Goal: Transaction & Acquisition: Purchase product/service

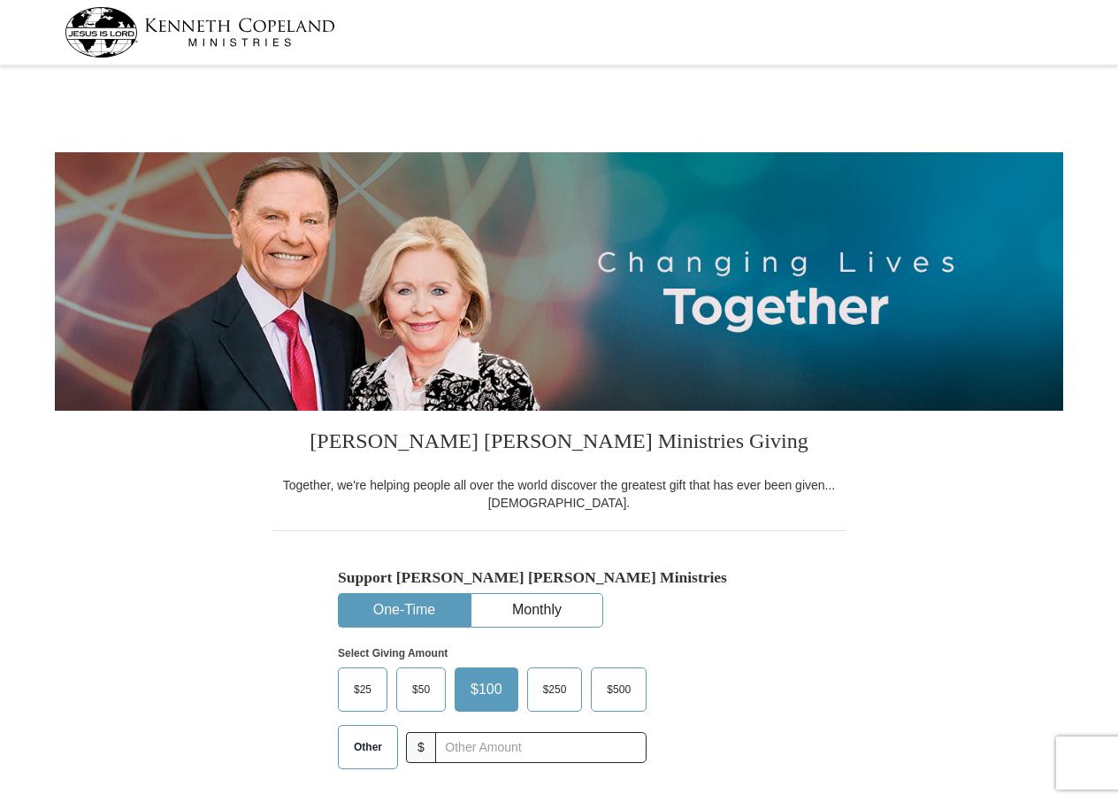
select select "[GEOGRAPHIC_DATA]"
click at [423, 753] on span "$" at bounding box center [421, 747] width 30 height 31
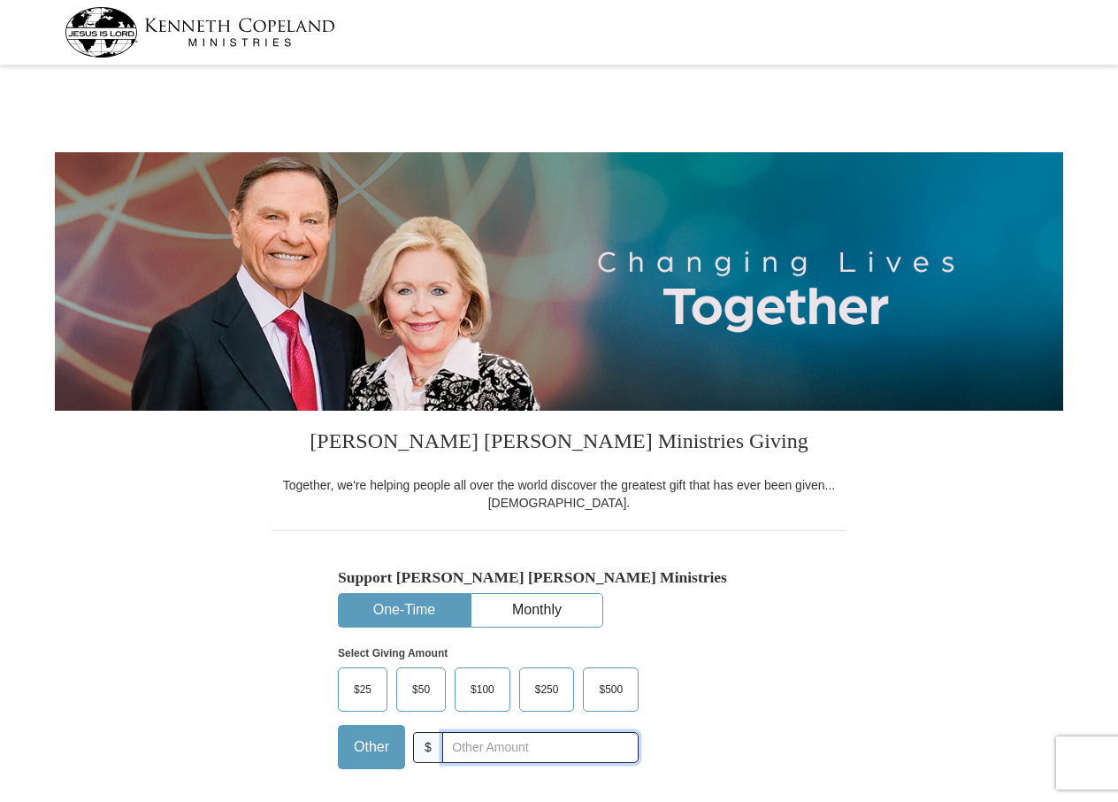
click at [462, 748] on input "text" at bounding box center [540, 747] width 196 height 31
type input "75"
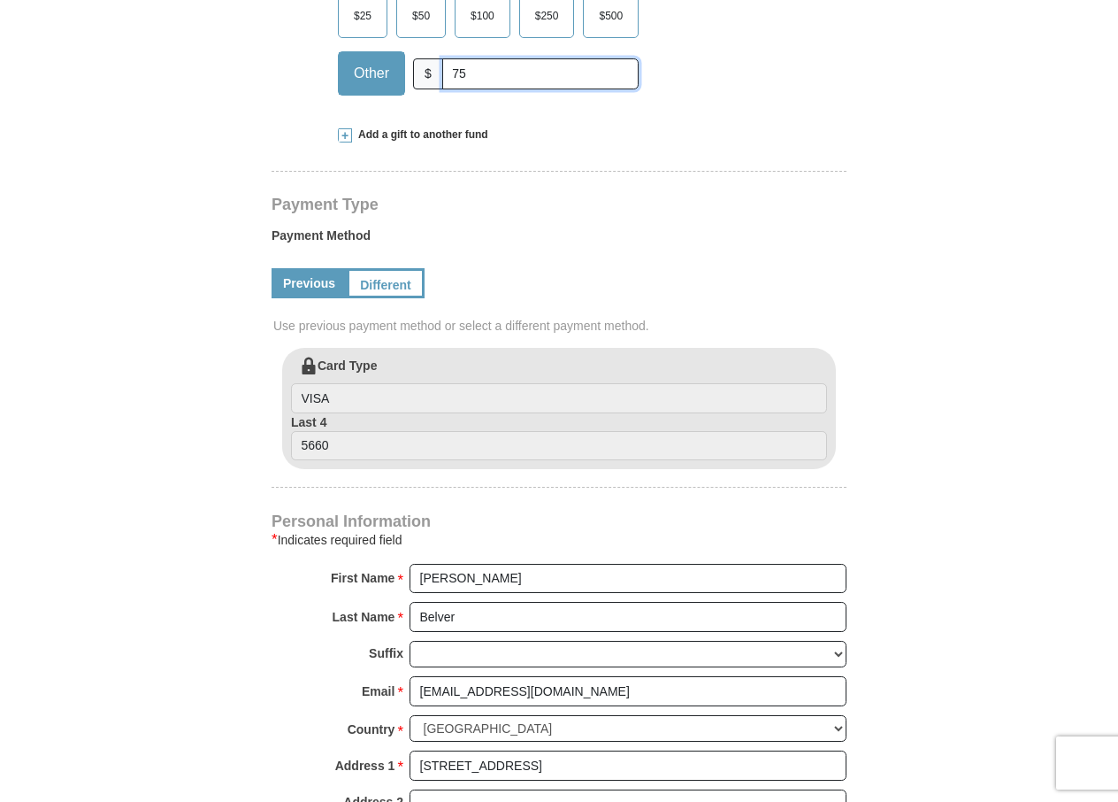
scroll to position [679, 0]
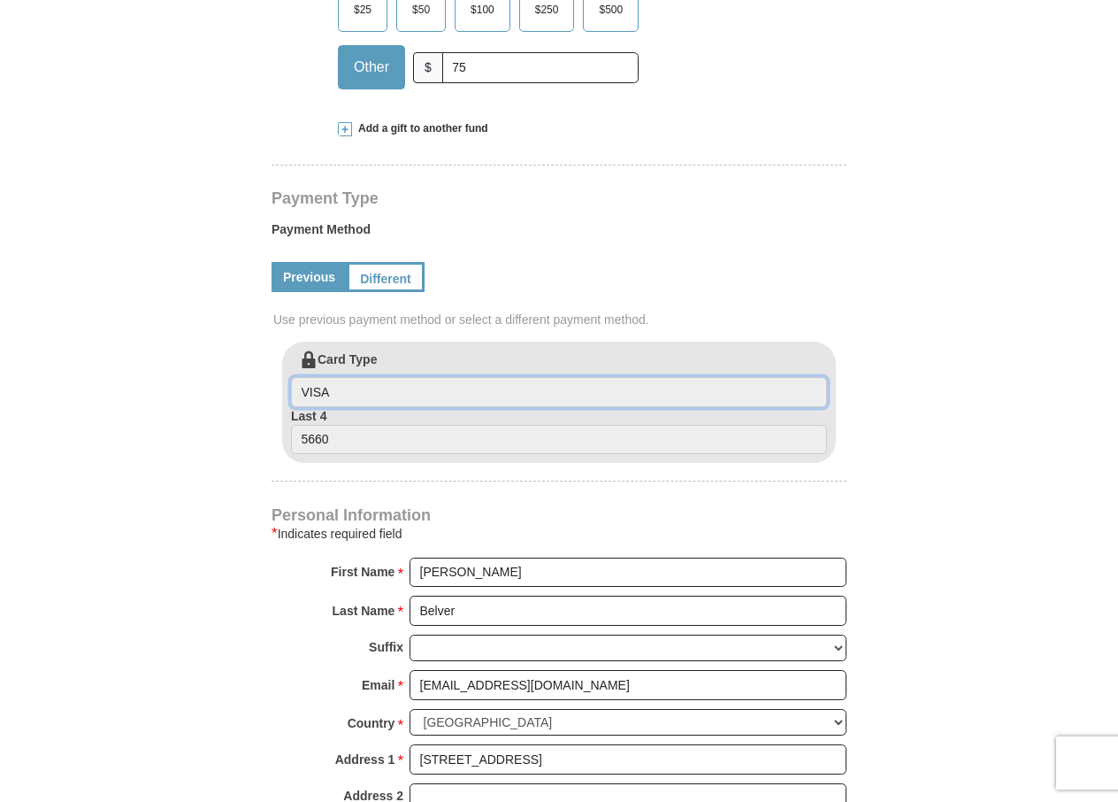
click at [327, 390] on input "VISA" at bounding box center [559, 392] width 536 height 30
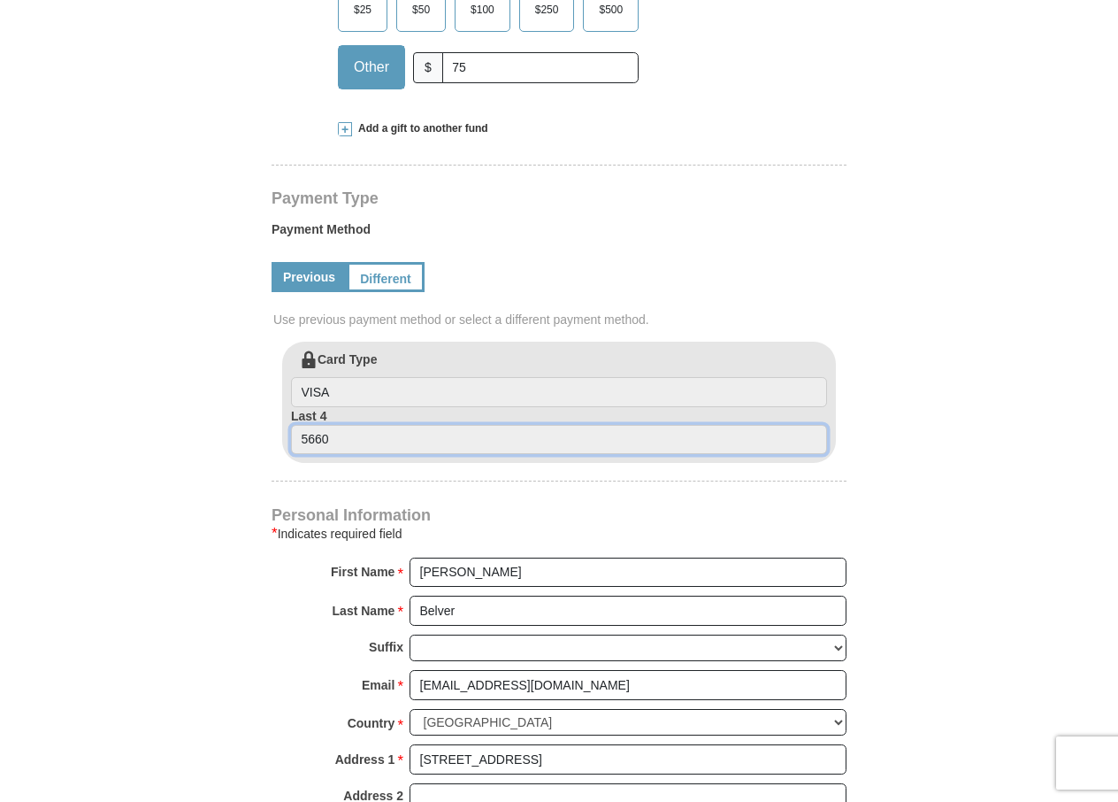
click at [332, 439] on input "5660" at bounding box center [559, 440] width 536 height 30
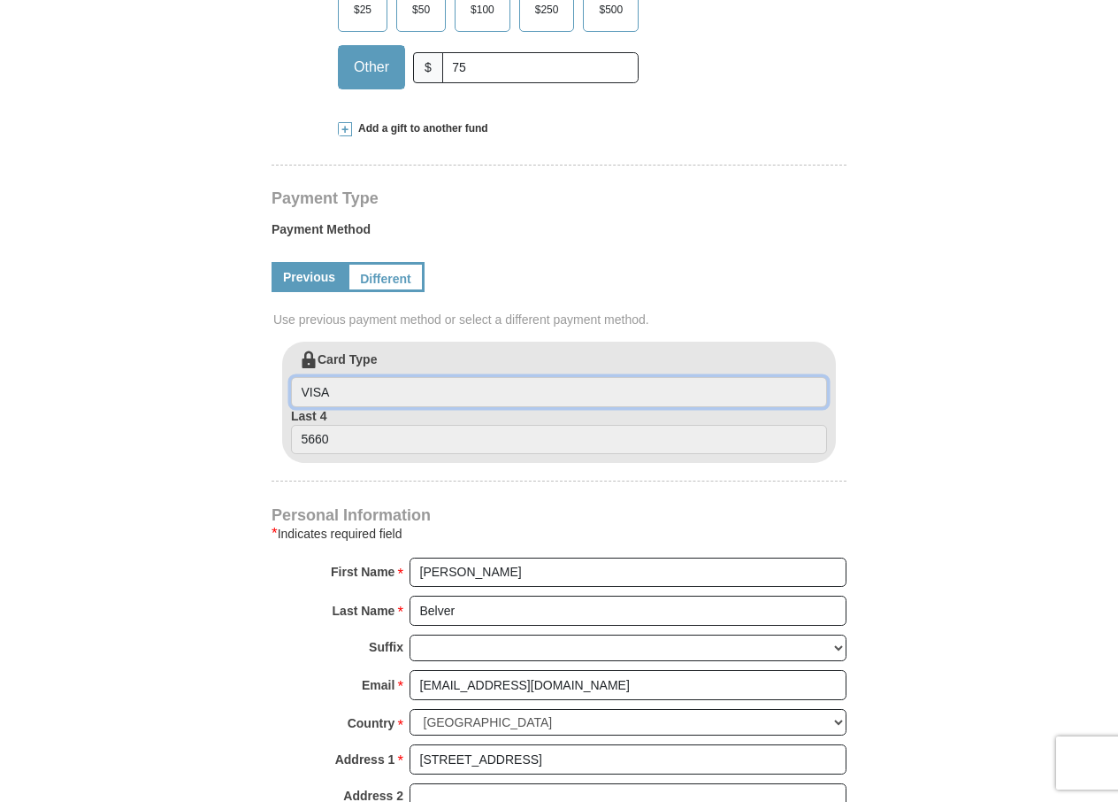
click at [342, 386] on input "VISA" at bounding box center [559, 392] width 536 height 30
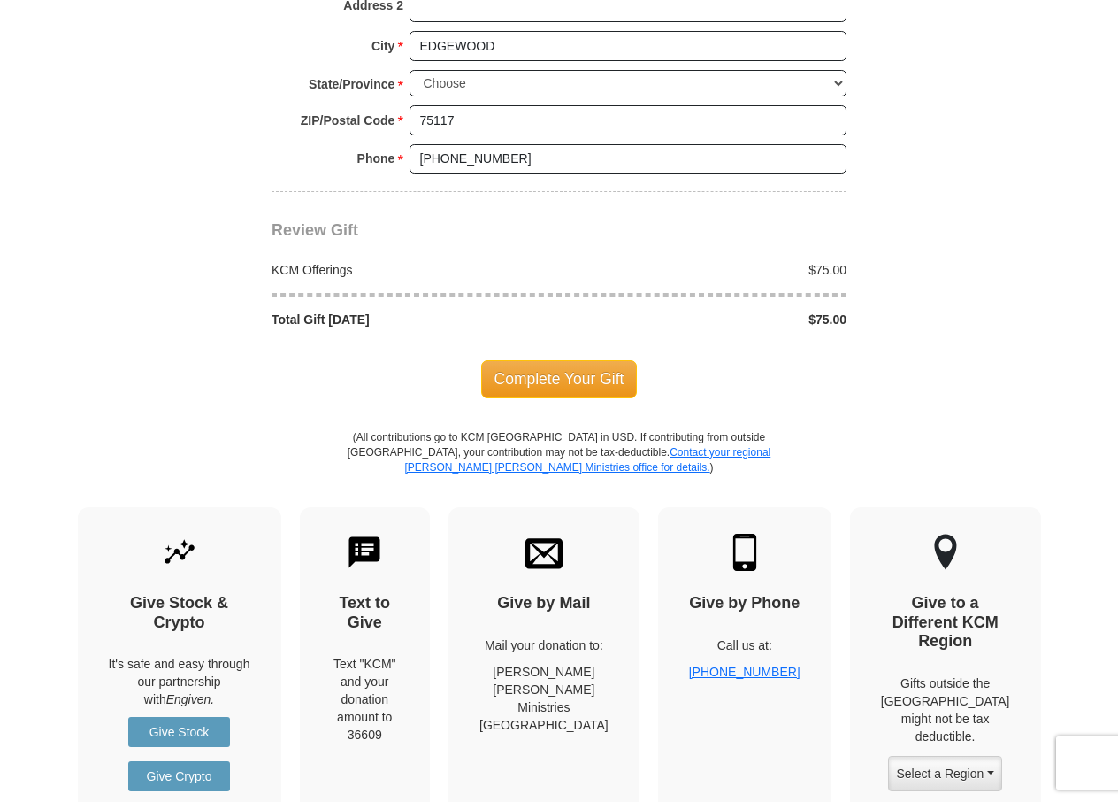
scroll to position [1441, 0]
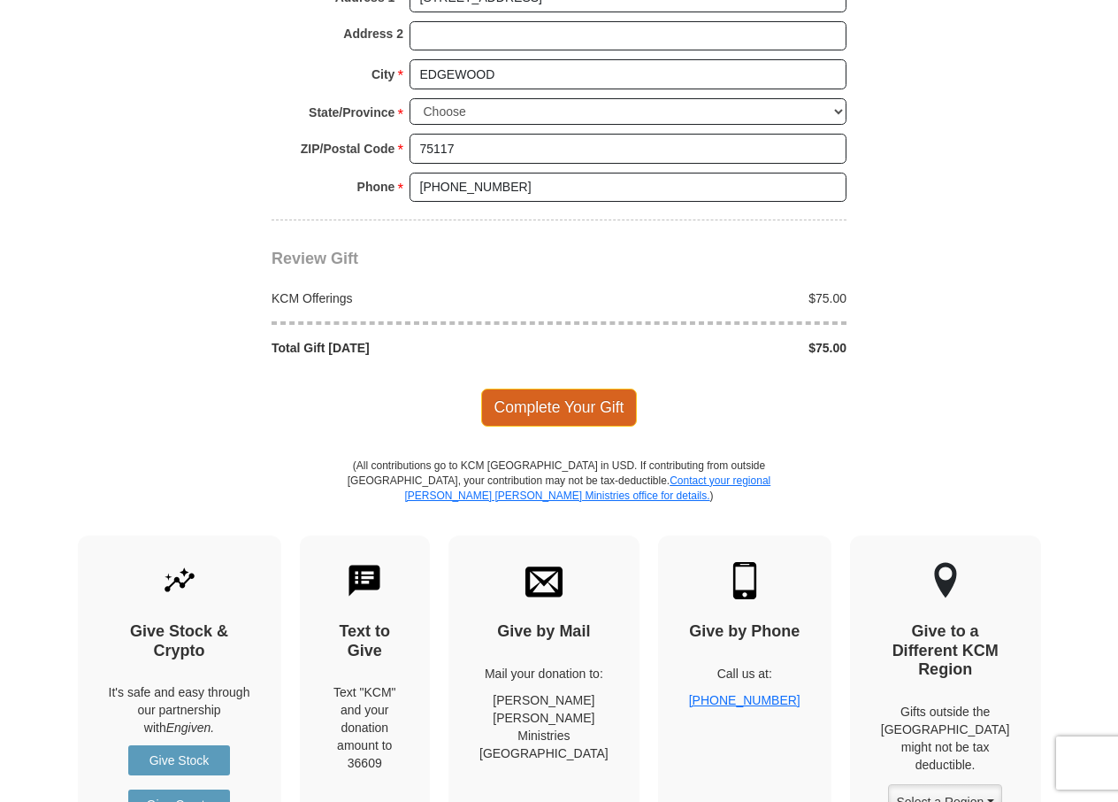
click at [545, 411] on span "Complete Your Gift" at bounding box center [559, 406] width 157 height 37
